Goal: Task Accomplishment & Management: Use online tool/utility

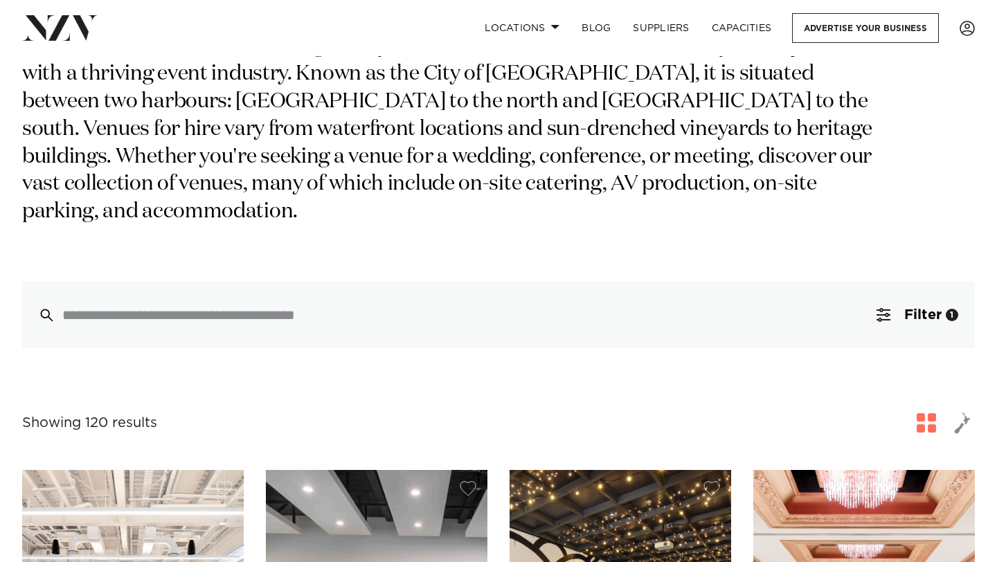
scroll to position [174, 0]
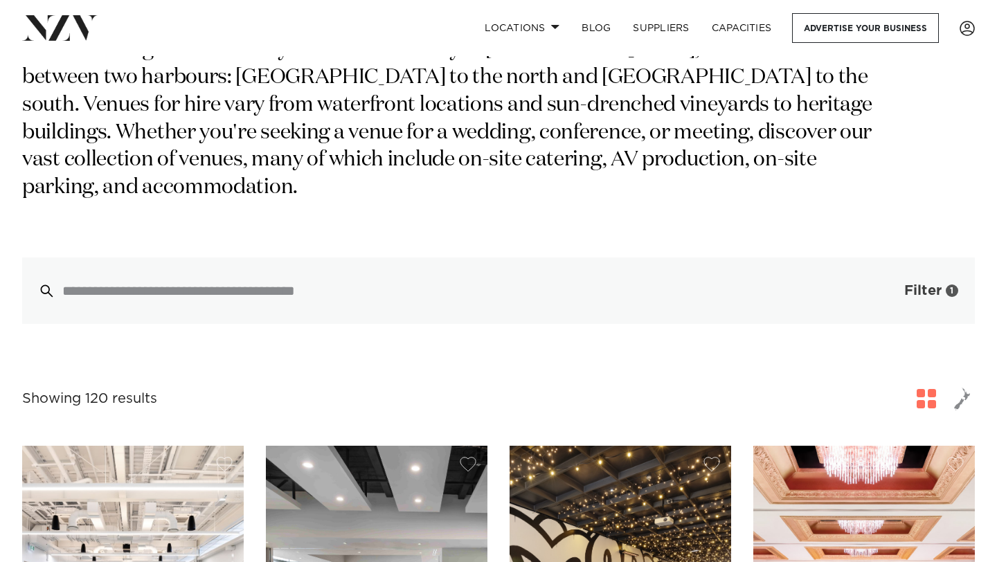
click at [900, 258] on button "Filter 1" at bounding box center [917, 291] width 115 height 66
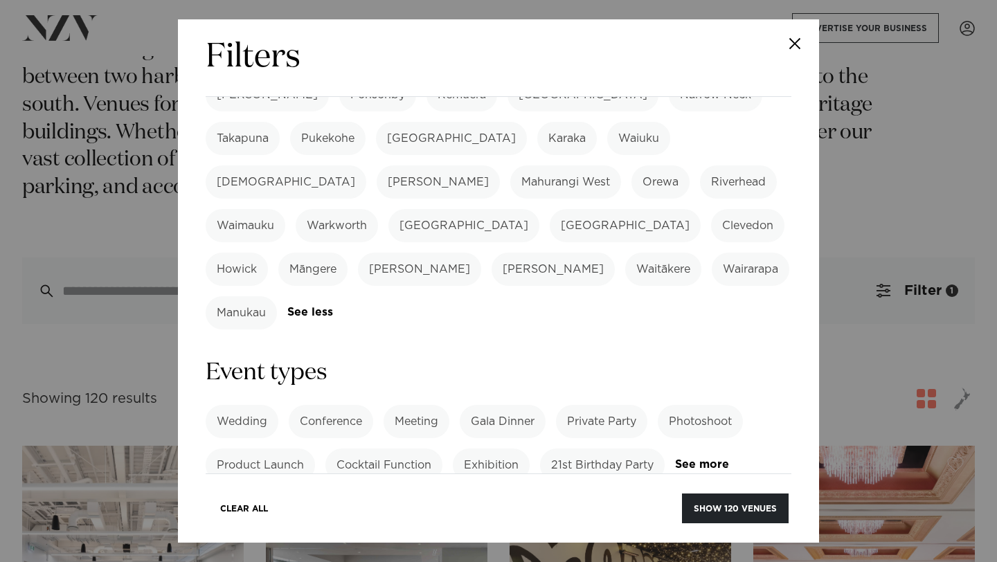
scroll to position [456, 0]
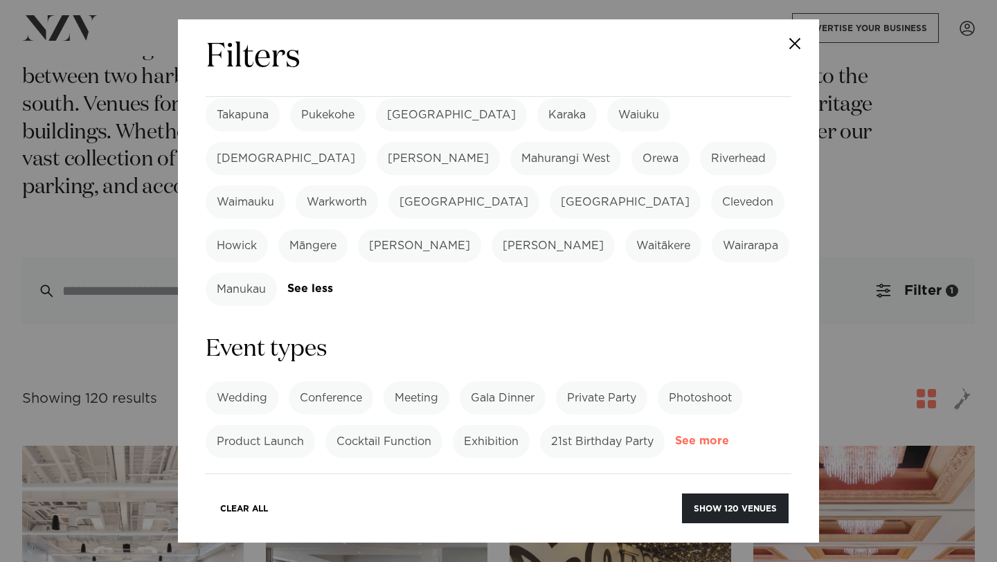
click at [697, 436] on link "See more" at bounding box center [729, 442] width 108 height 12
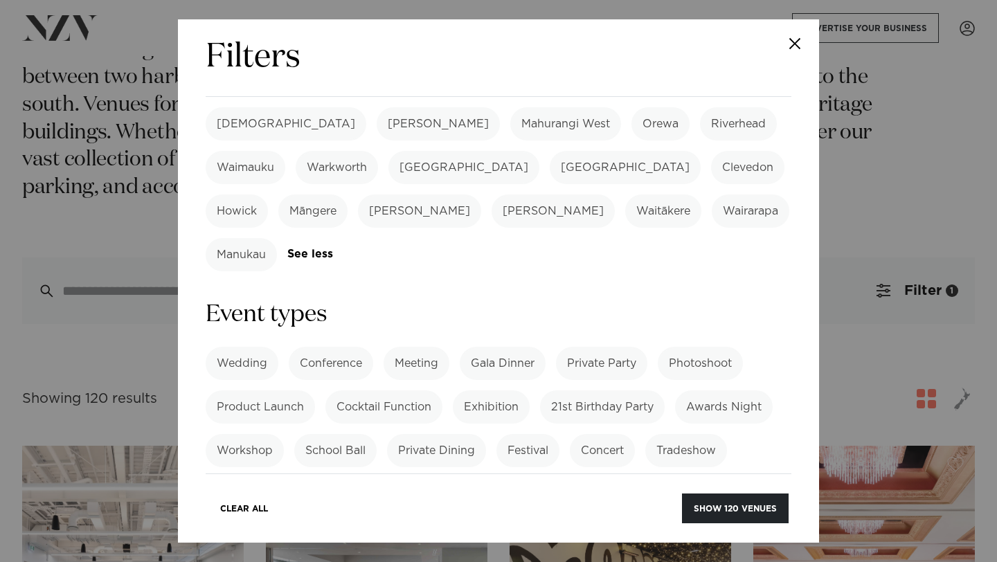
scroll to position [492, 0]
click at [342, 530] on link "See more" at bounding box center [378, 536] width 100 height 12
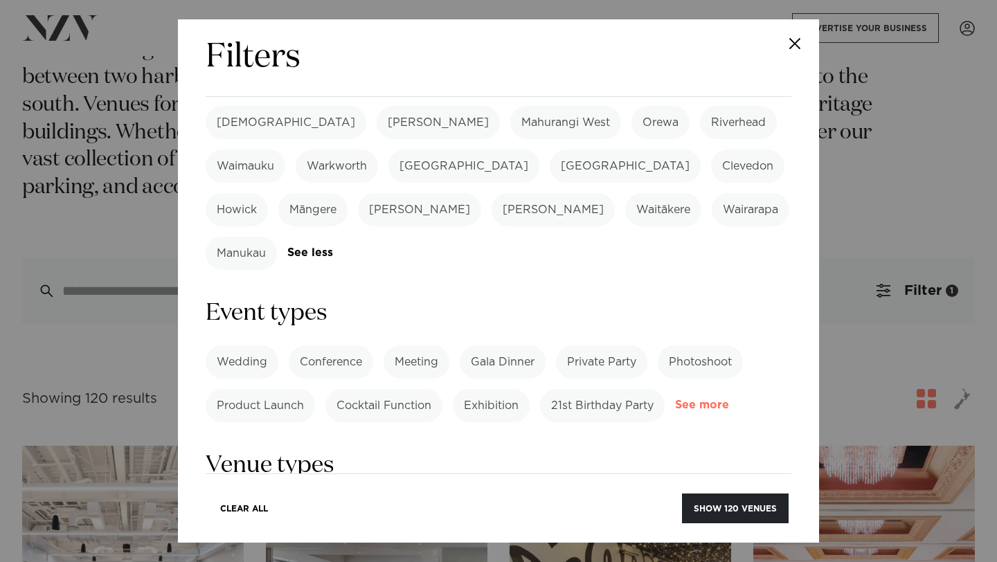
click at [682, 400] on link "See more" at bounding box center [729, 406] width 108 height 12
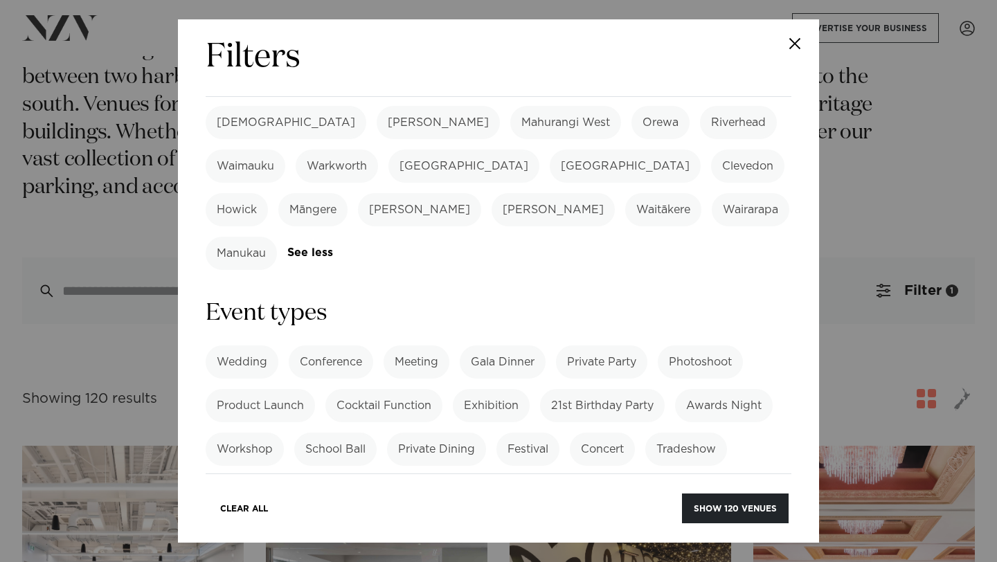
click at [597, 389] on label "21st Birthday Party" at bounding box center [602, 405] width 125 height 33
click at [740, 513] on button "Show 39 venues" at bounding box center [737, 509] width 102 height 30
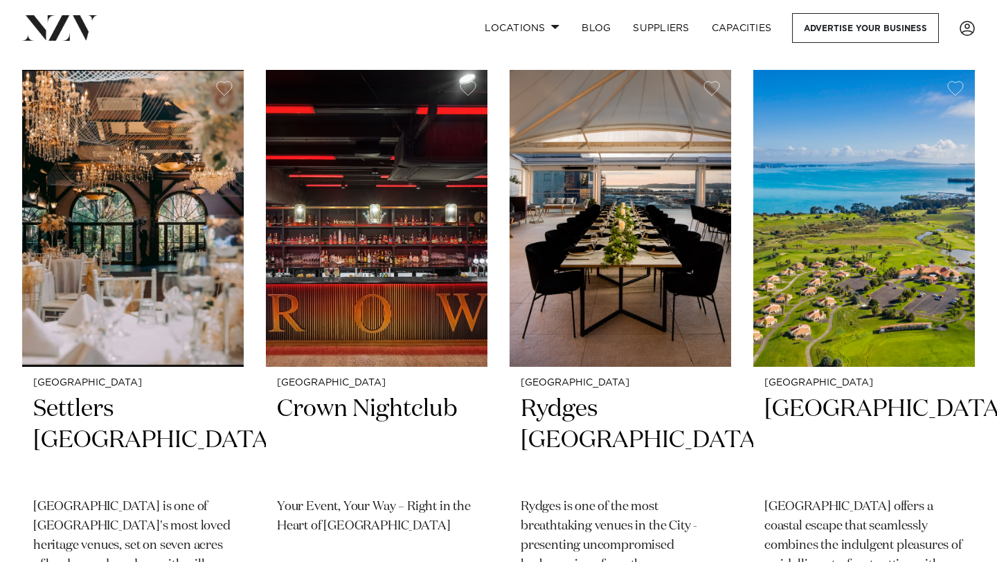
scroll to position [907, 0]
